Goal: Transaction & Acquisition: Download file/media

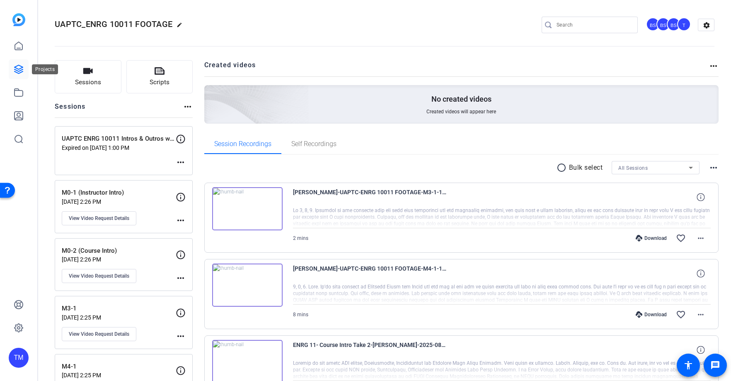
click at [19, 69] on icon at bounding box center [19, 69] width 8 height 8
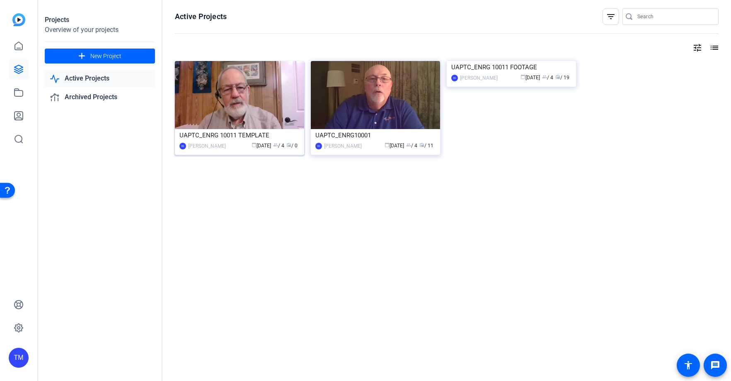
click at [233, 138] on div "UAPTC_ENRG 10011 TEMPLATE" at bounding box center [240, 135] width 120 height 12
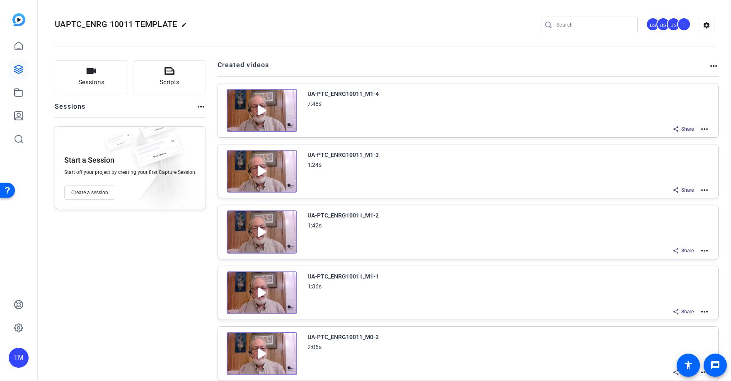
click at [711, 128] on div "UA-PTC_ENRG10011_M1-4 7:48s Share more_horiz" at bounding box center [468, 110] width 501 height 54
click at [707, 128] on mat-icon "more_horiz" at bounding box center [705, 129] width 10 height 10
click at [262, 114] on div at bounding box center [365, 190] width 731 height 381
click at [258, 106] on img at bounding box center [262, 110] width 70 height 43
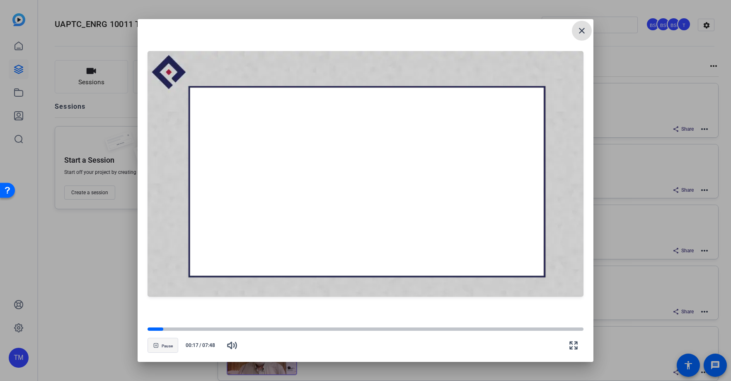
click at [177, 345] on span "button" at bounding box center [163, 345] width 30 height 20
click at [189, 328] on div at bounding box center [366, 329] width 436 height 4
click at [248, 328] on div at bounding box center [366, 329] width 436 height 4
click at [577, 34] on span at bounding box center [582, 31] width 20 height 20
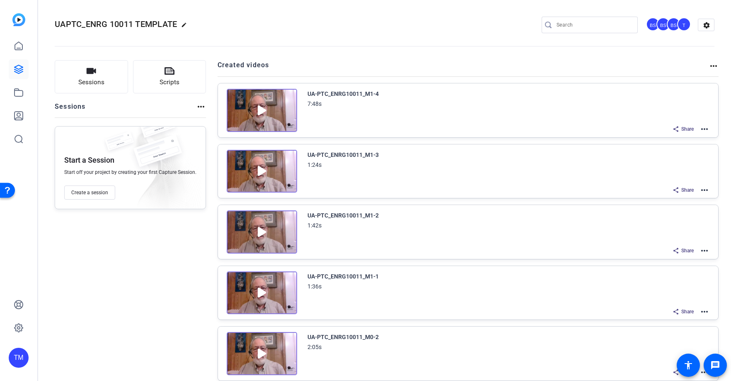
click at [702, 126] on mat-icon "more_horiz" at bounding box center [705, 129] width 10 height 10
click at [682, 203] on span "Download Video" at bounding box center [675, 201] width 58 height 10
